Goal: Task Accomplishment & Management: Manage account settings

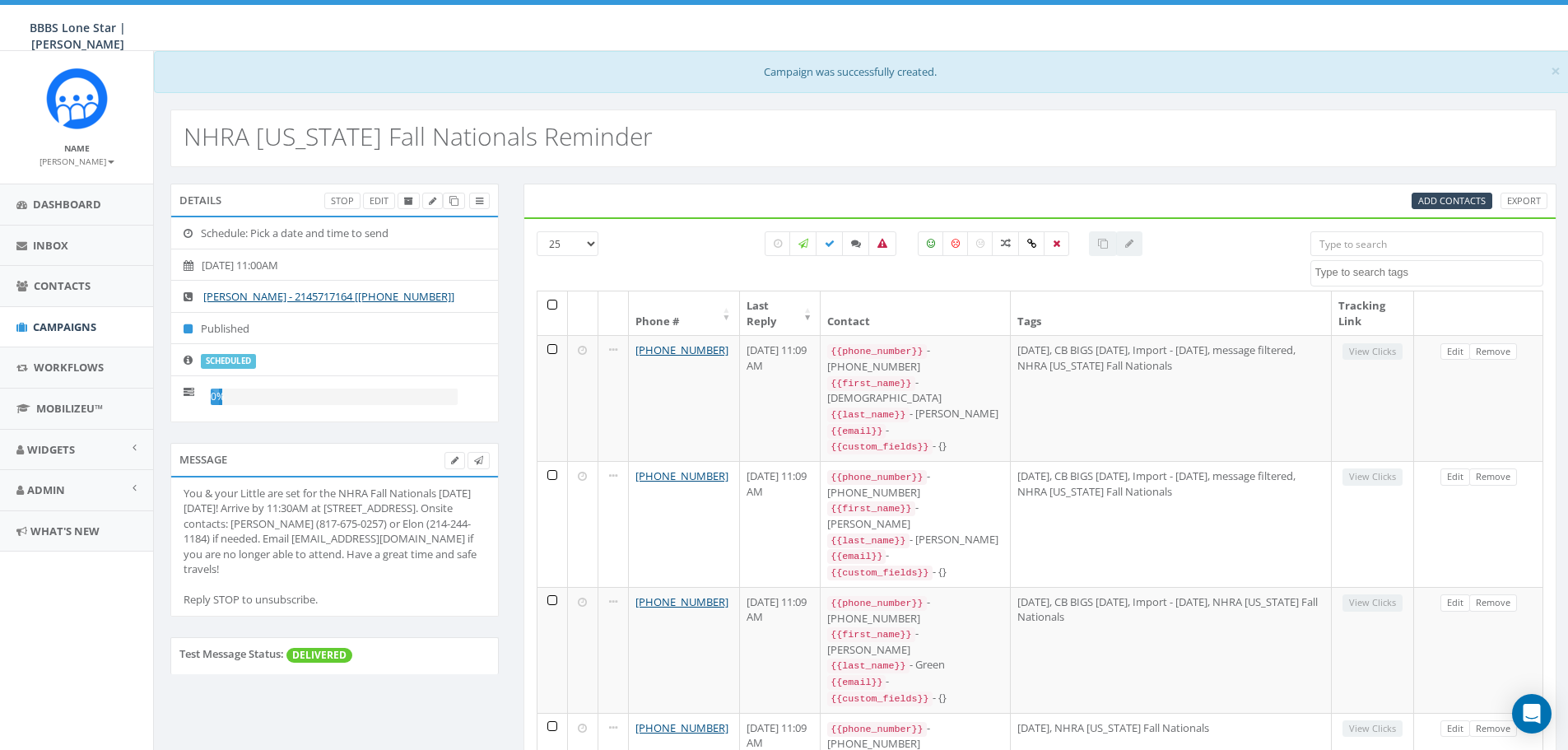
select select
click at [64, 335] on link "Campaigns" at bounding box center [77, 326] width 153 height 40
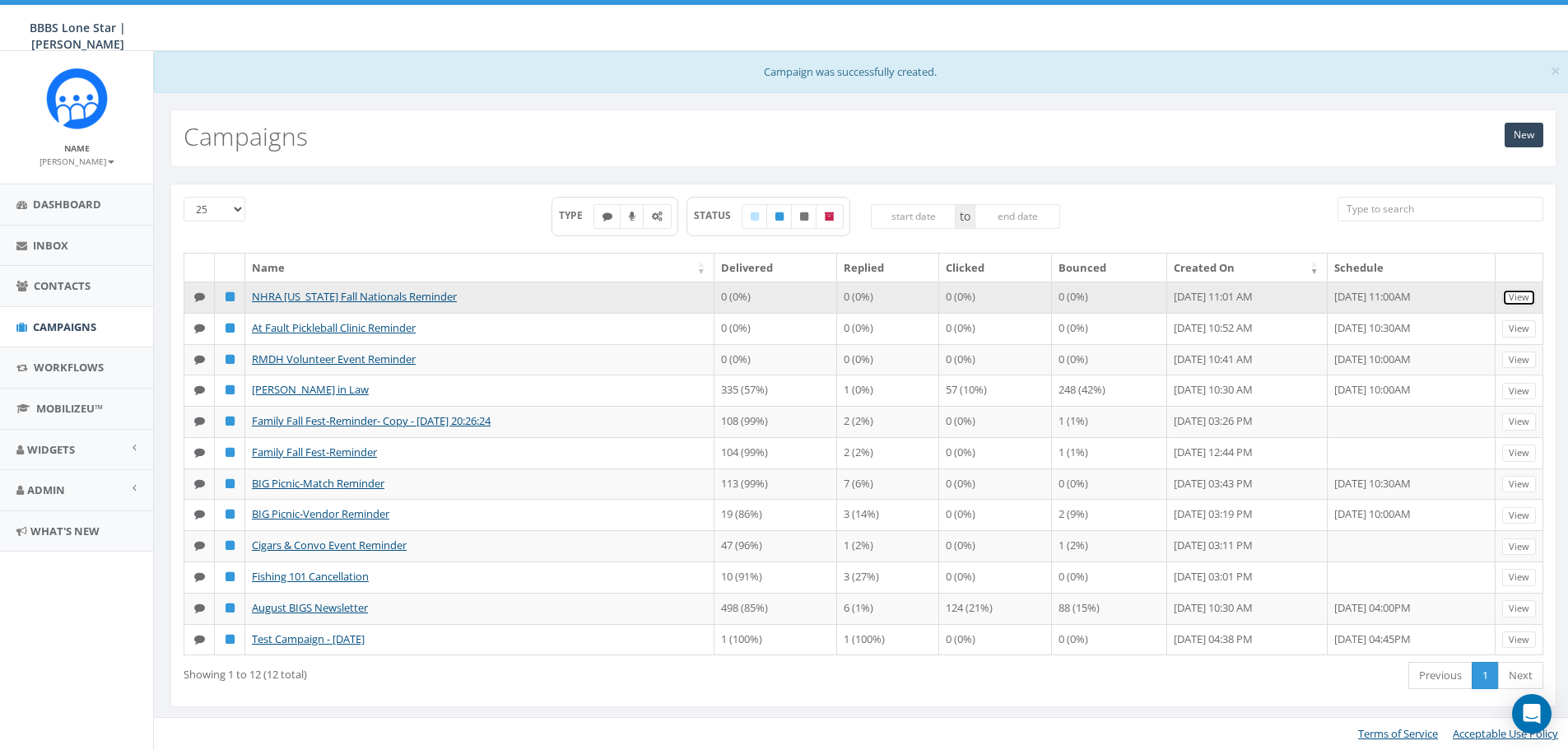
click at [1525, 294] on link "View" at bounding box center [1519, 297] width 34 height 17
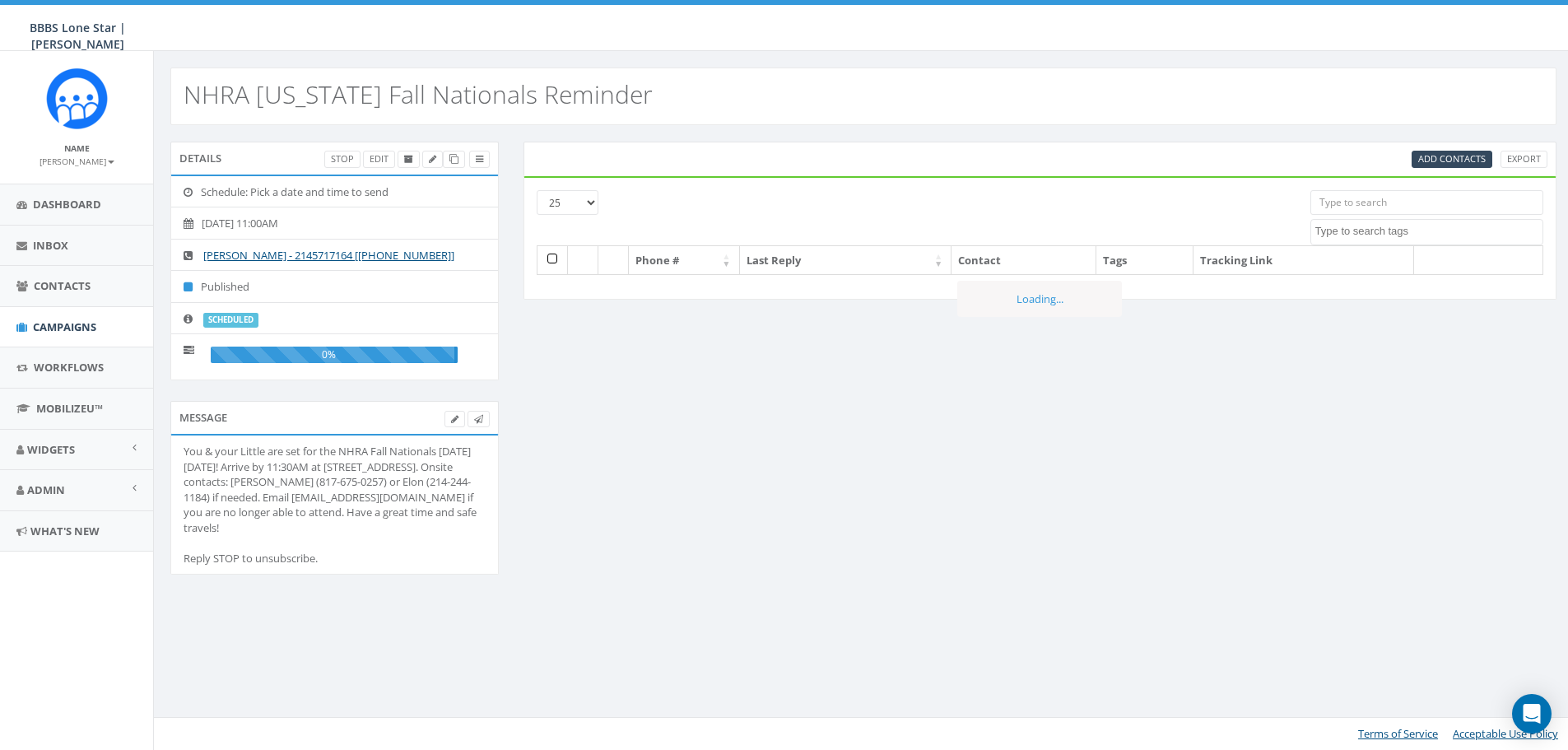
select select
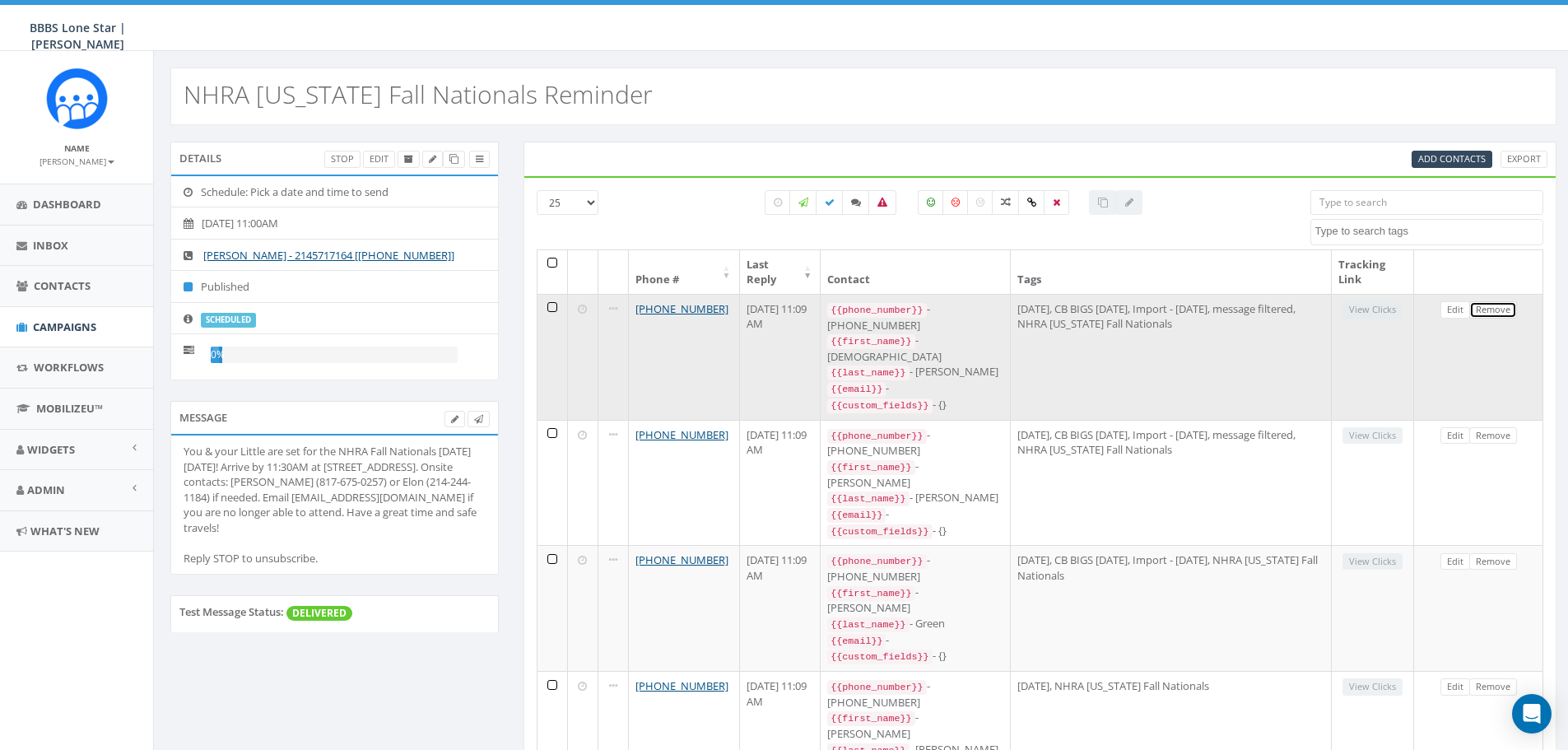
click at [1488, 312] on link "Remove" at bounding box center [1493, 309] width 48 height 17
